Goal: Task Accomplishment & Management: Manage account settings

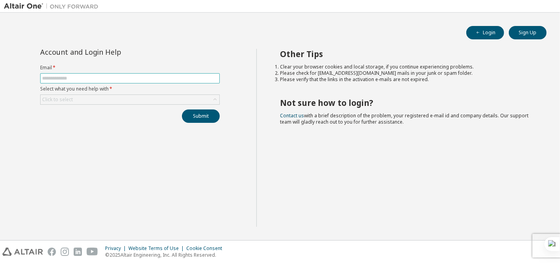
click at [125, 77] on input "text" at bounding box center [130, 78] width 176 height 6
type input "**********"
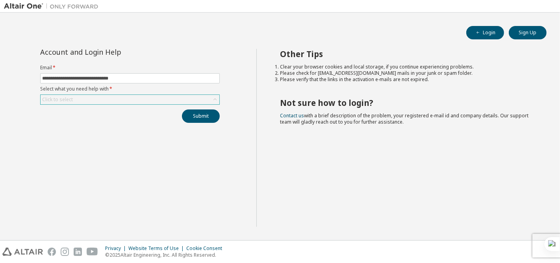
click at [116, 96] on div "Click to select" at bounding box center [130, 99] width 179 height 9
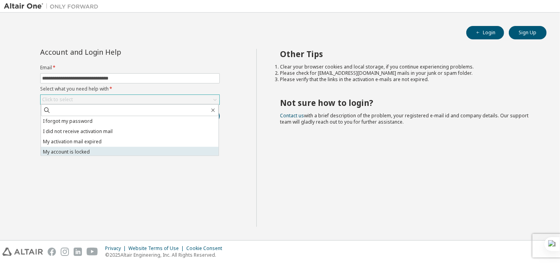
click at [136, 152] on li "My account is locked" at bounding box center [130, 152] width 178 height 10
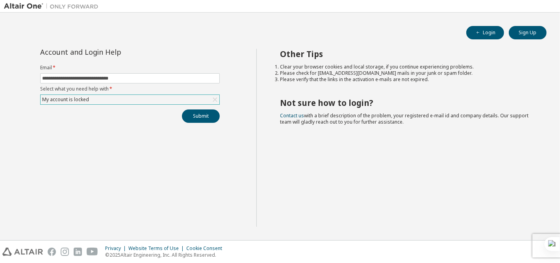
click at [180, 103] on div "My account is locked" at bounding box center [130, 99] width 179 height 9
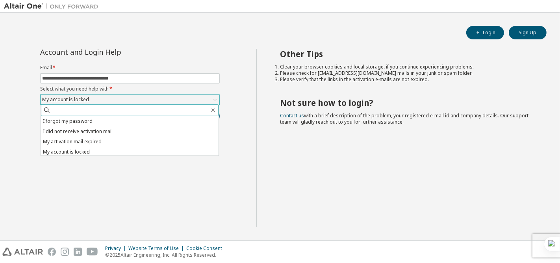
click at [177, 108] on input "text" at bounding box center [130, 110] width 159 height 8
type input "*****"
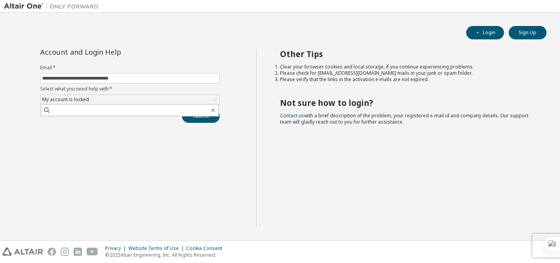
click at [206, 144] on div "**********" at bounding box center [130, 138] width 253 height 178
click at [199, 117] on button "Submit" at bounding box center [201, 116] width 38 height 13
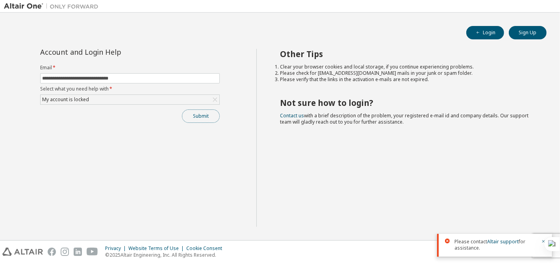
click at [202, 119] on button "Submit" at bounding box center [201, 116] width 38 height 13
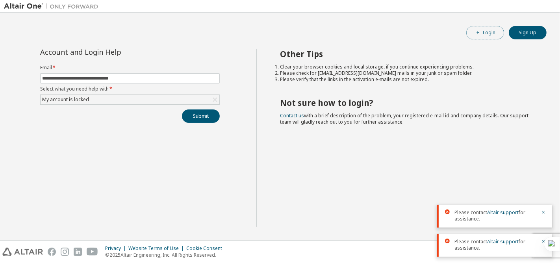
click at [484, 33] on button "Login" at bounding box center [486, 32] width 38 height 13
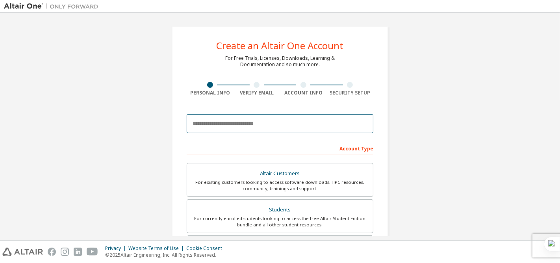
click at [233, 126] on input "email" at bounding box center [280, 123] width 187 height 19
type input "**********"
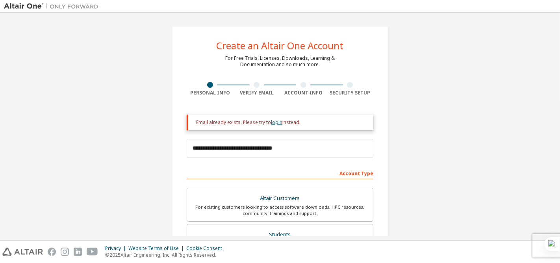
click at [272, 122] on link "login" at bounding box center [276, 122] width 11 height 7
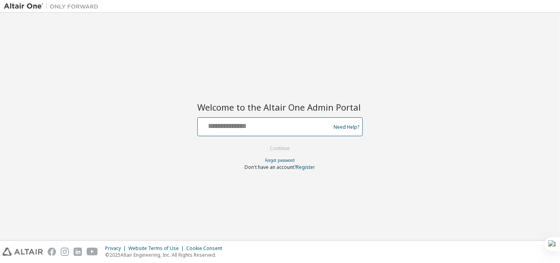
click at [264, 126] on input "text" at bounding box center [265, 124] width 129 height 11
type input "**********"
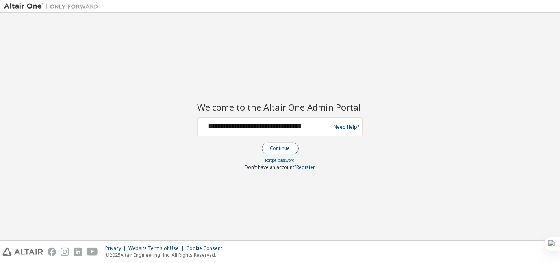
click at [284, 149] on button "Continue" at bounding box center [280, 149] width 37 height 12
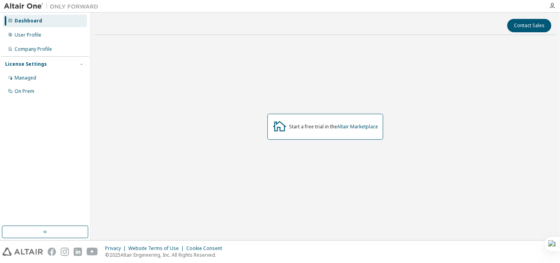
click at [47, 21] on div "Dashboard" at bounding box center [45, 21] width 84 height 13
click at [38, 28] on div "Dashboard User Profile Company Profile License Settings Managed On Prem" at bounding box center [45, 56] width 88 height 85
click at [38, 34] on div "User Profile" at bounding box center [28, 35] width 27 height 6
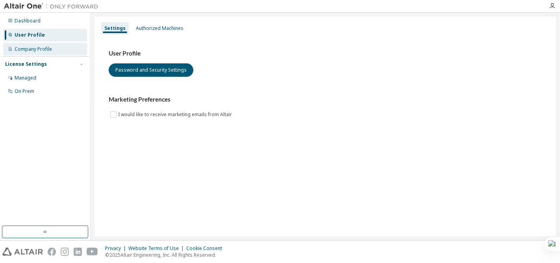
click at [40, 45] on div "Company Profile" at bounding box center [45, 49] width 84 height 13
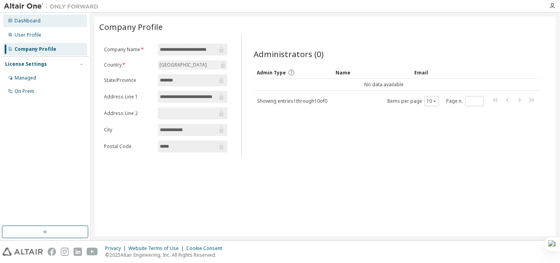
click at [61, 16] on div "Dashboard" at bounding box center [45, 21] width 84 height 13
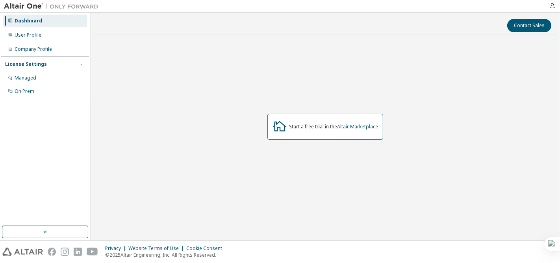
click at [30, 5] on img at bounding box center [53, 6] width 99 height 8
click at [27, 34] on div "User Profile" at bounding box center [28, 35] width 27 height 6
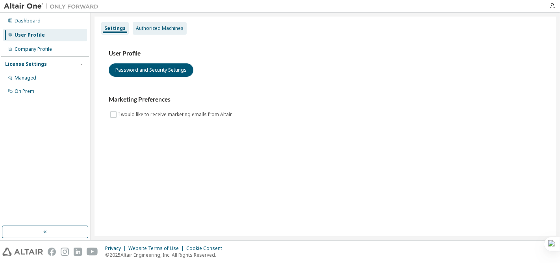
click at [151, 28] on div "Authorized Machines" at bounding box center [160, 28] width 48 height 6
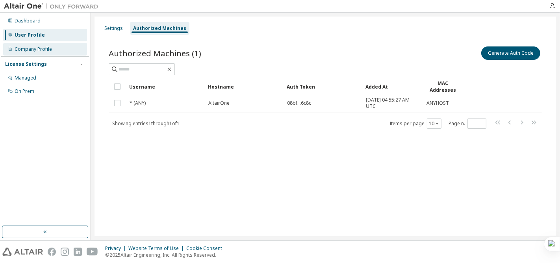
click at [27, 50] on div "Company Profile" at bounding box center [33, 49] width 37 height 6
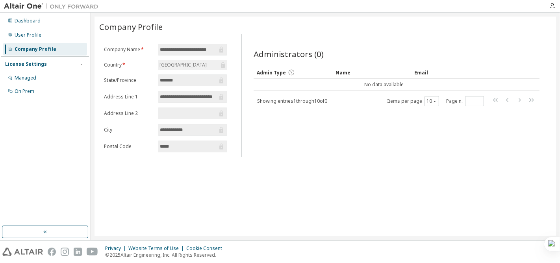
click at [38, 69] on div "License Settings Managed On Prem" at bounding box center [45, 77] width 88 height 42
click at [37, 78] on div "Managed" at bounding box center [45, 78] width 84 height 13
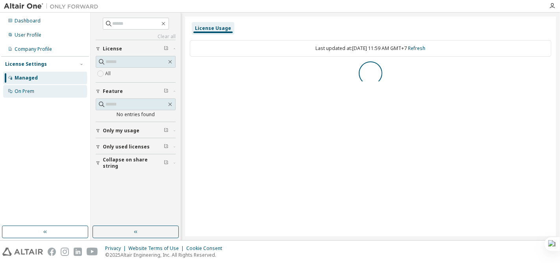
click at [39, 91] on div "On Prem" at bounding box center [45, 91] width 84 height 13
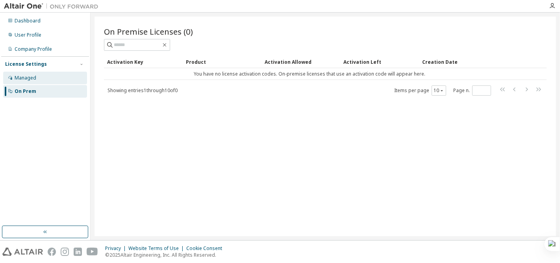
click at [46, 77] on div "Managed" at bounding box center [45, 78] width 84 height 13
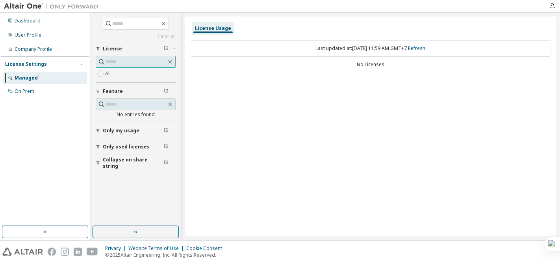
click at [111, 61] on input "text" at bounding box center [136, 62] width 61 height 8
click at [52, 24] on div "Dashboard" at bounding box center [45, 21] width 84 height 13
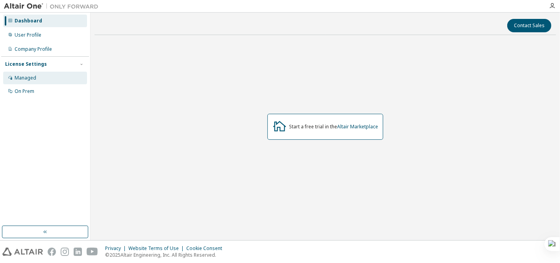
click at [56, 81] on div "Managed" at bounding box center [45, 78] width 84 height 13
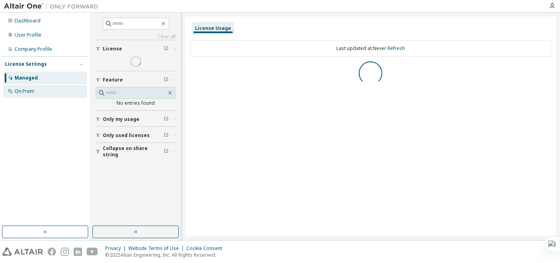
click at [50, 89] on div "On Prem" at bounding box center [45, 91] width 84 height 13
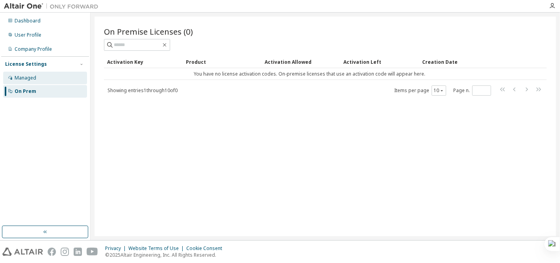
click at [50, 79] on div "Managed" at bounding box center [45, 78] width 84 height 13
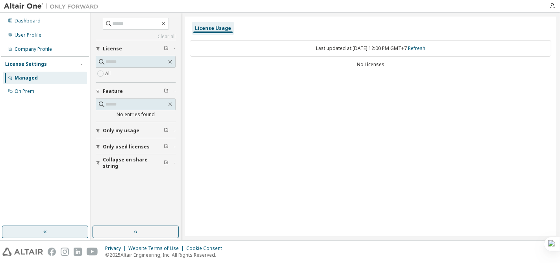
click at [68, 229] on button "button" at bounding box center [45, 232] width 86 height 13
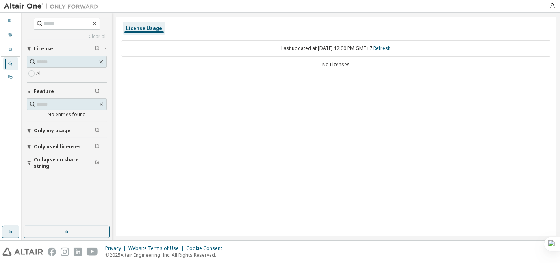
click at [9, 234] on icon "button" at bounding box center [10, 232] width 6 height 6
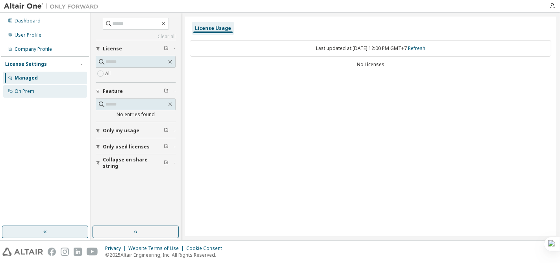
click at [24, 89] on div "On Prem" at bounding box center [25, 91] width 20 height 6
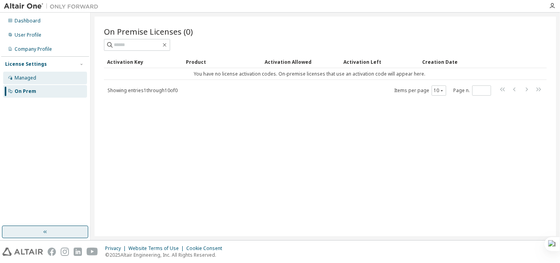
click at [33, 75] on div "Managed" at bounding box center [26, 78] width 22 height 6
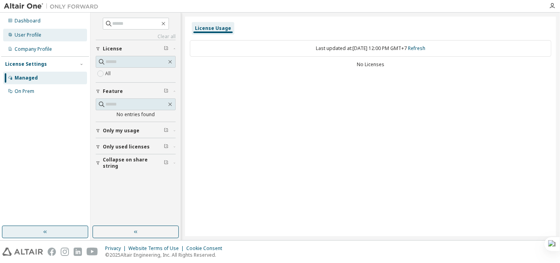
click at [35, 37] on div "User Profile" at bounding box center [28, 35] width 27 height 6
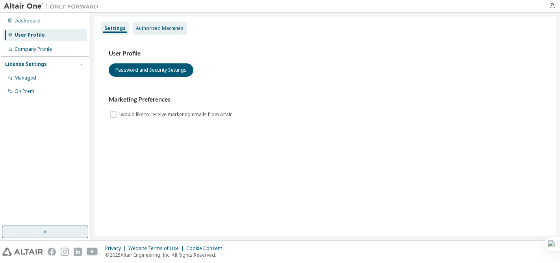
click at [139, 28] on div "Authorized Machines" at bounding box center [160, 28] width 48 height 6
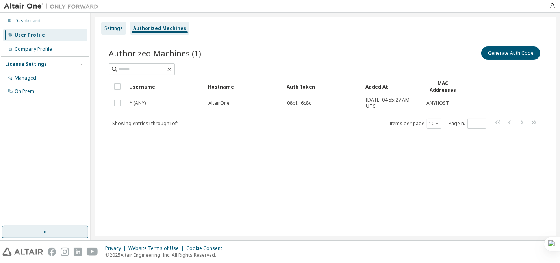
click at [114, 26] on div "Settings" at bounding box center [113, 28] width 19 height 6
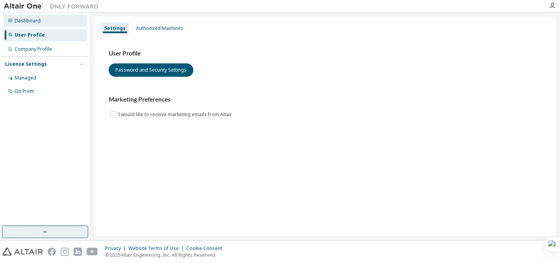
click at [49, 23] on div "Dashboard" at bounding box center [45, 21] width 84 height 13
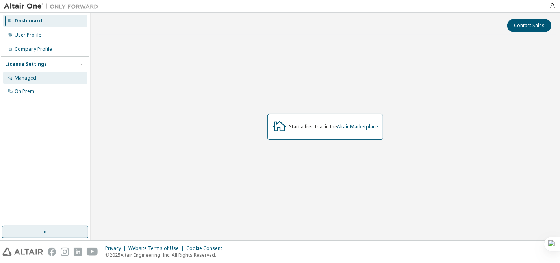
click at [45, 75] on div "Managed" at bounding box center [45, 78] width 84 height 13
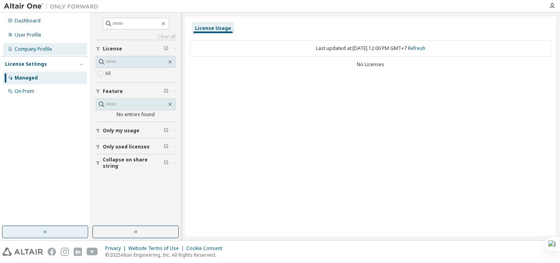
click at [47, 50] on div "Company Profile" at bounding box center [33, 49] width 37 height 6
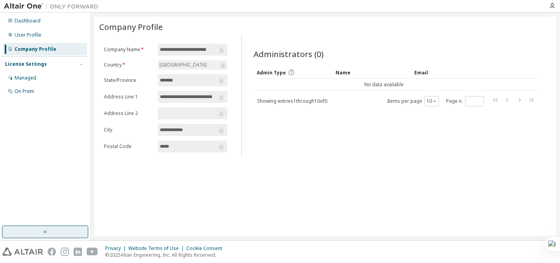
click at [200, 154] on div "**********" at bounding box center [165, 100] width 133 height 113
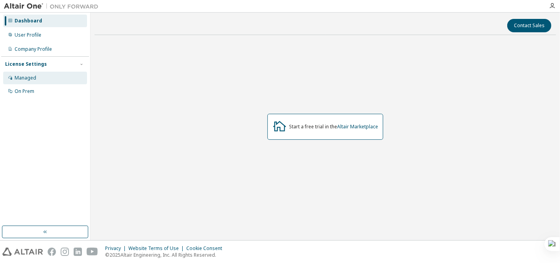
click at [24, 80] on div "Managed" at bounding box center [26, 78] width 22 height 6
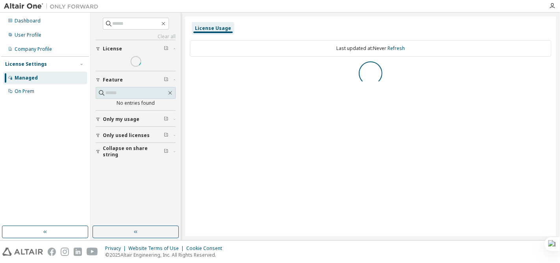
click at [53, 65] on div "License Settings" at bounding box center [45, 64] width 80 height 7
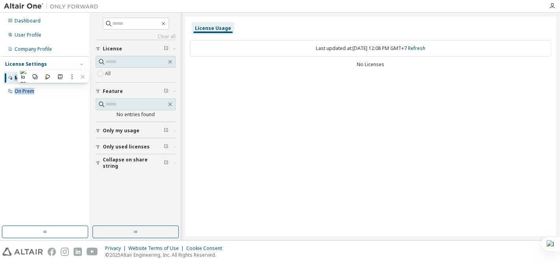
click at [57, 119] on div "Dashboard User Profile Company Profile License Settings Managed On Prem" at bounding box center [45, 119] width 88 height 211
click at [35, 93] on div "On Prem" at bounding box center [45, 91] width 84 height 13
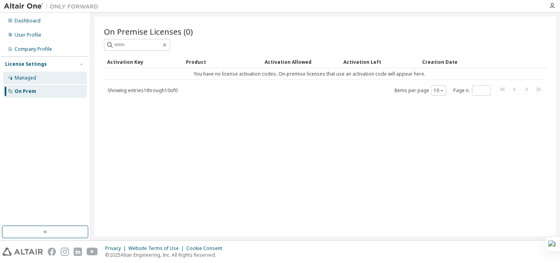
click at [37, 77] on div "Managed" at bounding box center [45, 78] width 84 height 13
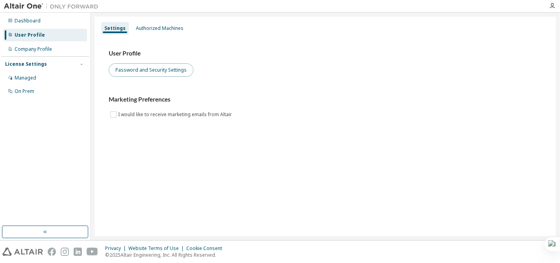
click at [132, 71] on button "Password and Security Settings" at bounding box center [151, 69] width 85 height 13
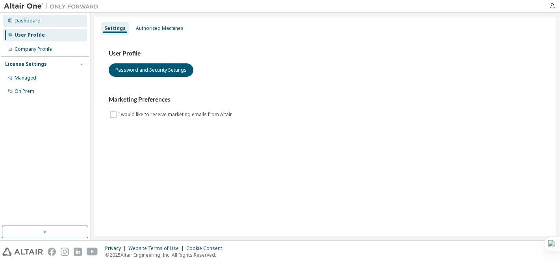
click at [58, 26] on div "Dashboard" at bounding box center [45, 21] width 84 height 13
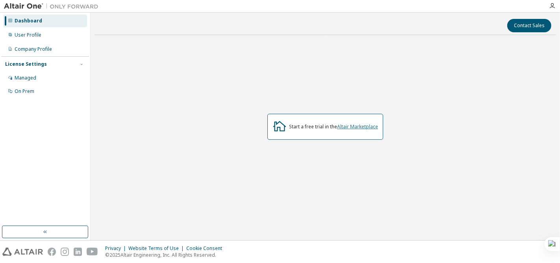
click at [354, 128] on link "Altair Marketplace" at bounding box center [357, 126] width 41 height 7
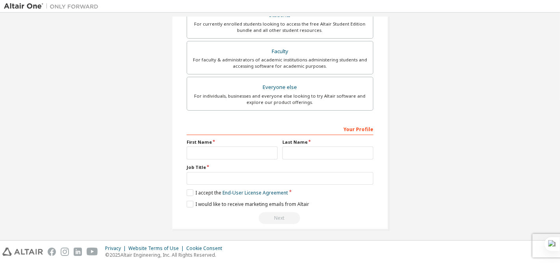
scroll to position [195, 0]
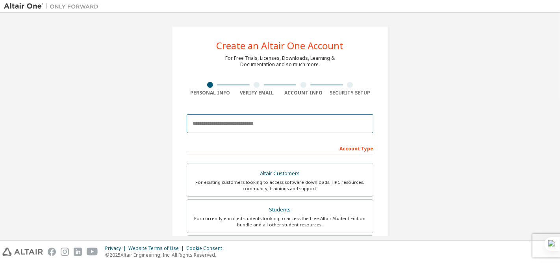
click at [229, 124] on input "email" at bounding box center [280, 123] width 187 height 19
paste input "**********"
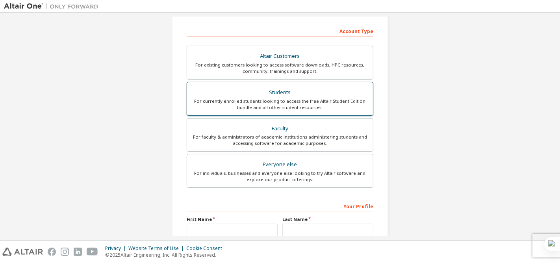
scroll to position [131, 0]
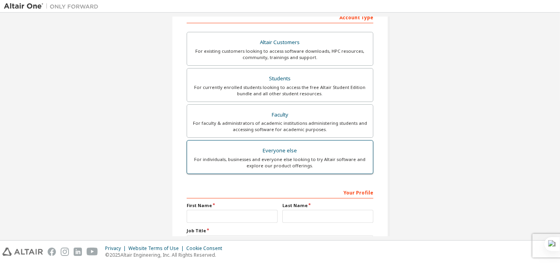
type input "**********"
click at [250, 157] on div "For individuals, businesses and everyone else looking to try Altair software an…" at bounding box center [280, 162] width 177 height 13
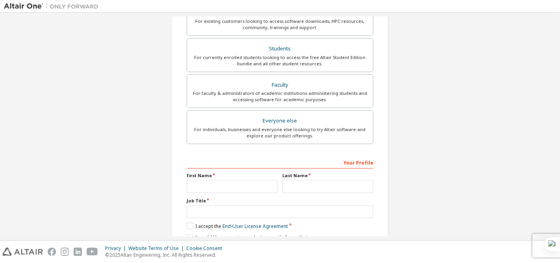
scroll to position [175, 0]
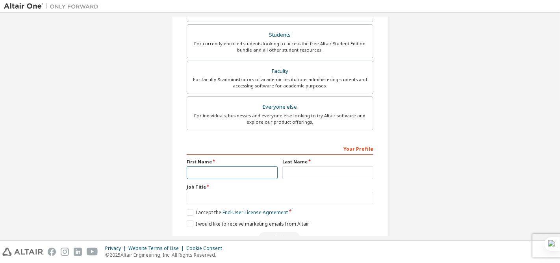
click at [245, 166] on input "text" at bounding box center [232, 172] width 91 height 13
type input "********"
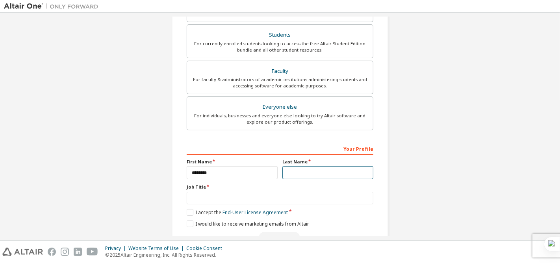
click at [298, 174] on input "text" at bounding box center [328, 172] width 91 height 13
type input "********"
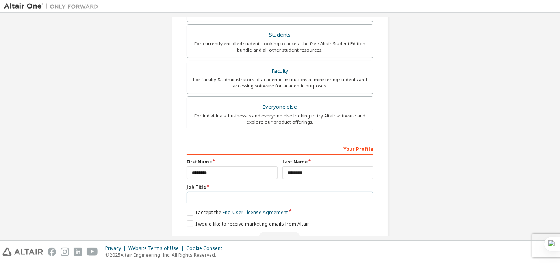
click at [266, 193] on input "text" at bounding box center [280, 198] width 187 height 13
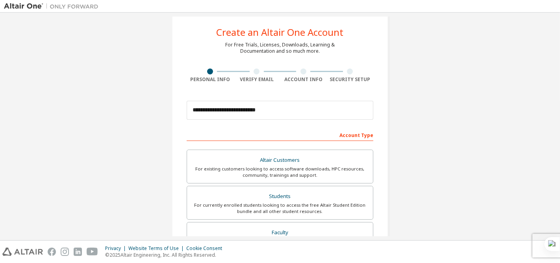
scroll to position [0, 0]
